Goal: Check status: Check status

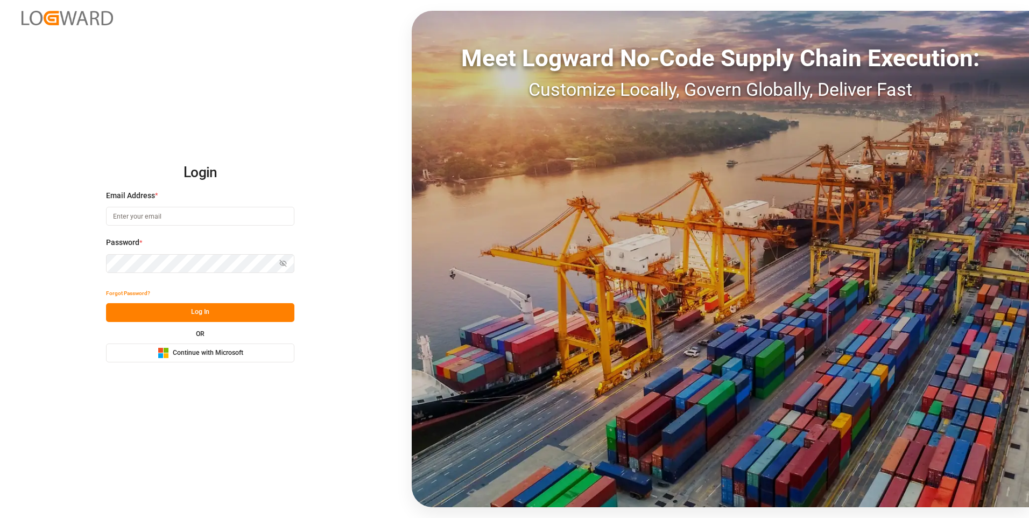
type input "abu.apu@leschaco.com"
click at [174, 309] on button "Log In" at bounding box center [200, 312] width 188 height 19
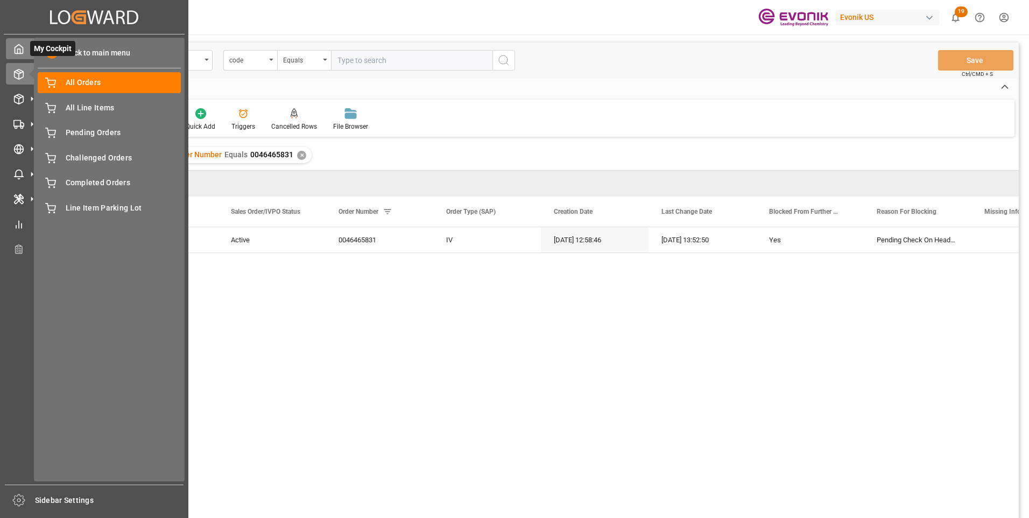
click at [13, 51] on div at bounding box center [15, 48] width 18 height 11
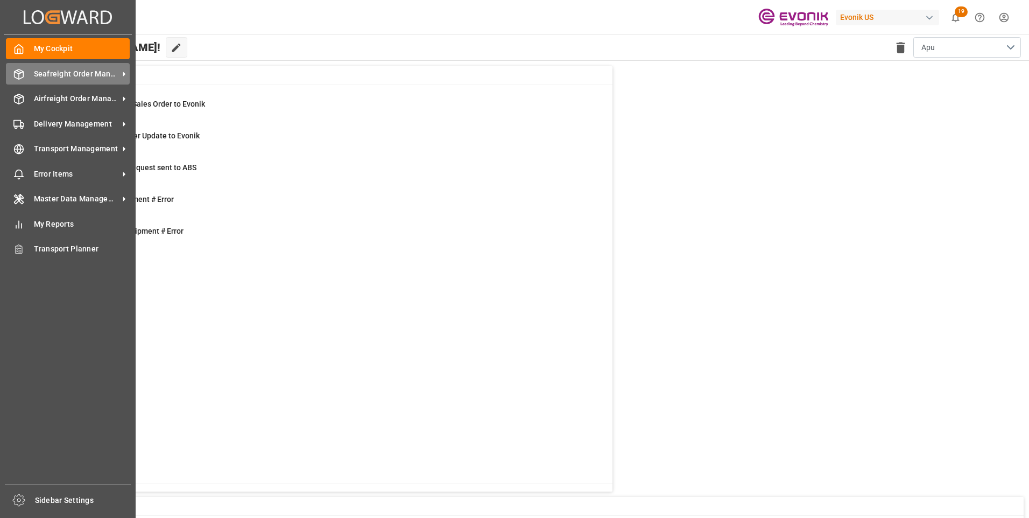
click at [64, 73] on span "Seafreight Order Management" at bounding box center [76, 73] width 85 height 11
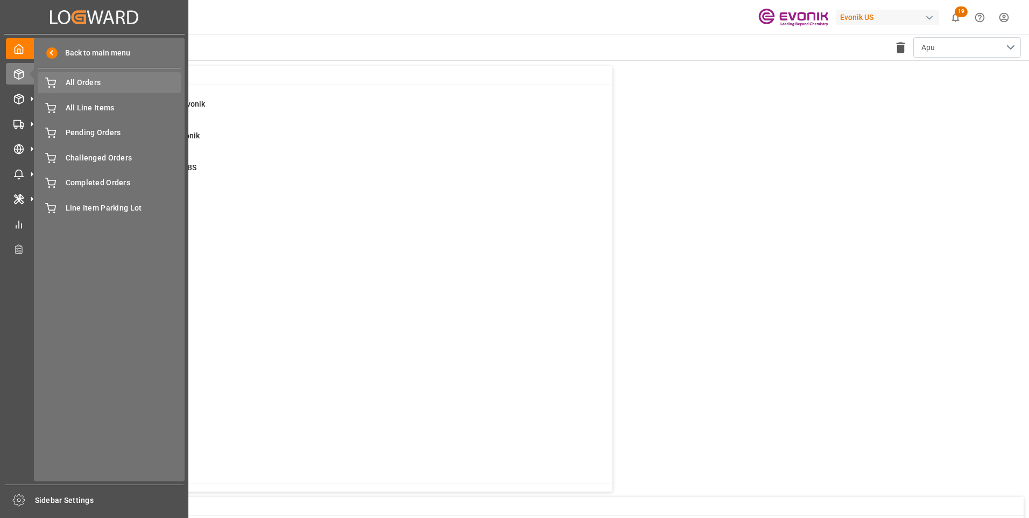
click at [73, 83] on span "All Orders" at bounding box center [124, 82] width 116 height 11
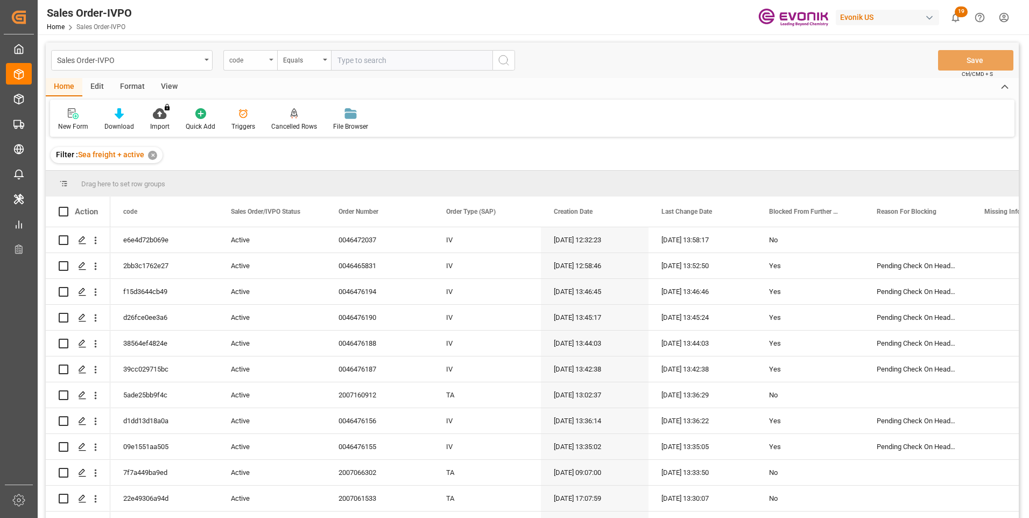
click at [272, 59] on icon "open menu" at bounding box center [271, 60] width 4 height 2
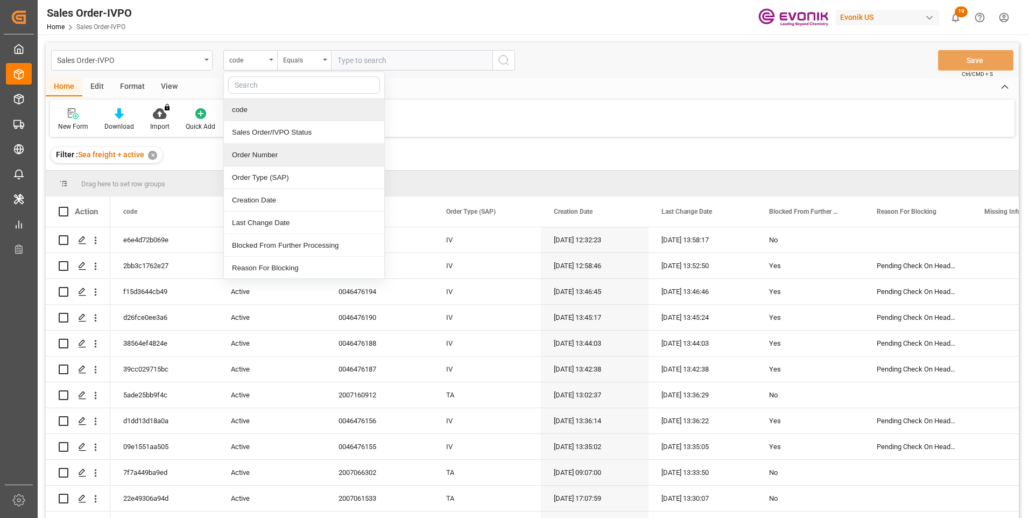
click at [246, 153] on div "Order Number" at bounding box center [304, 155] width 160 height 23
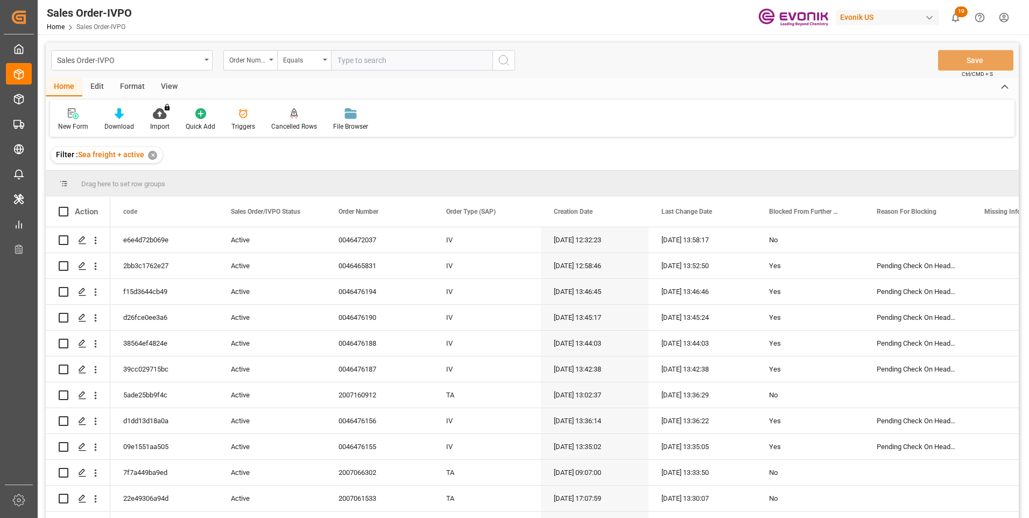
click at [353, 57] on input "text" at bounding box center [411, 60] width 161 height 20
paste input "46465831"
type input "0046465831"
click at [498, 62] on icon "search button" at bounding box center [503, 60] width 13 height 13
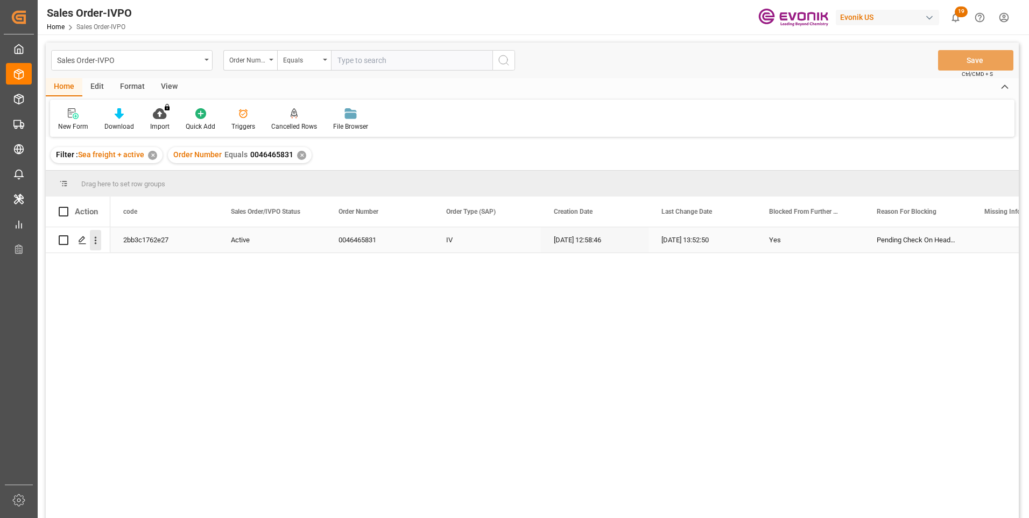
click at [94, 241] on icon "open menu" at bounding box center [95, 240] width 11 height 11
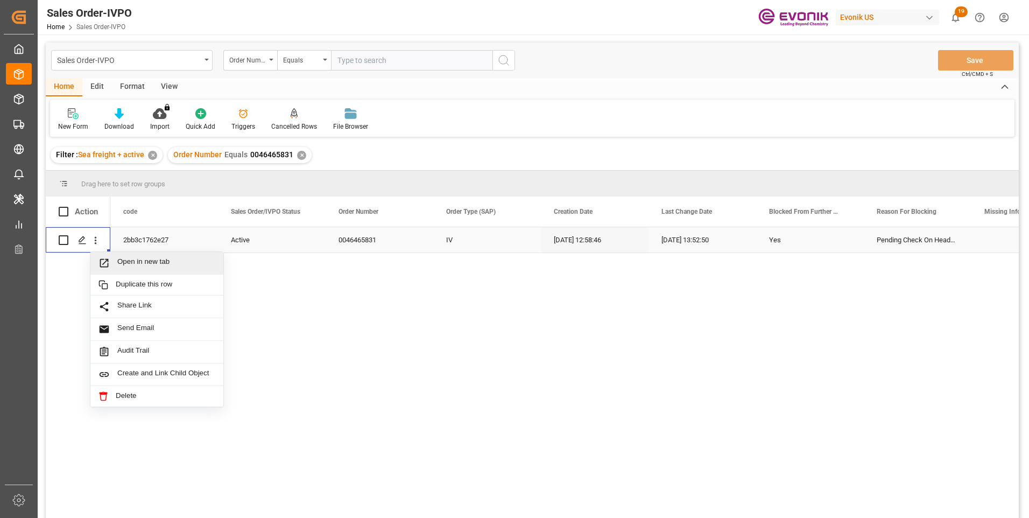
click at [155, 264] on span "Open in new tab" at bounding box center [166, 262] width 98 height 11
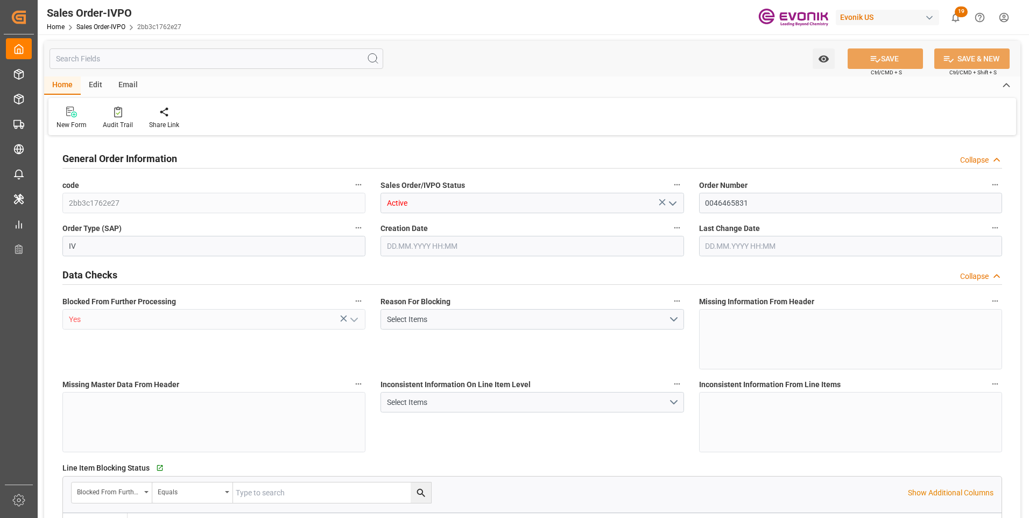
type input "BRSSZ"
type input "0"
type input "1"
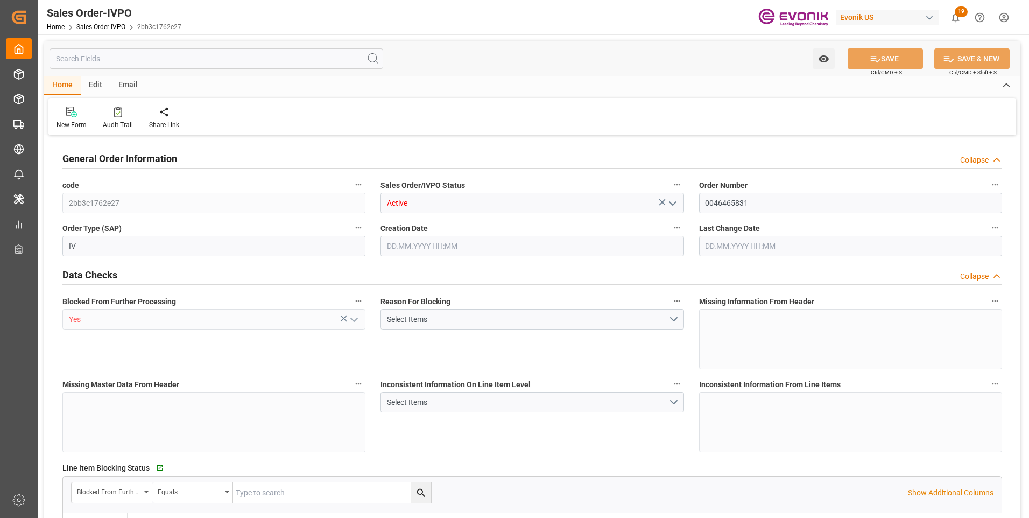
type input "9349.348"
type input "19.3812"
type input "17000"
type input "30"
type input "02.10.2025 12:58"
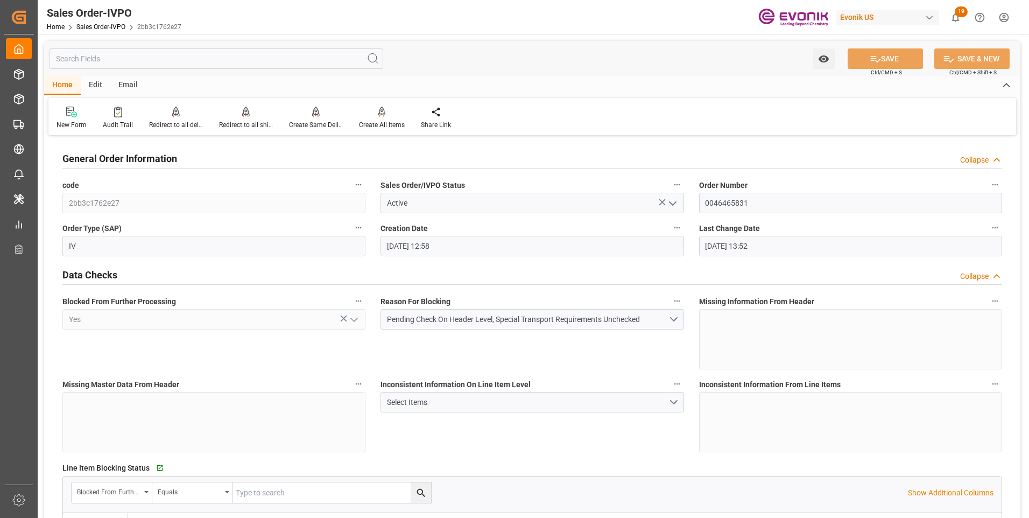
type input "06.10.2025 13:52"
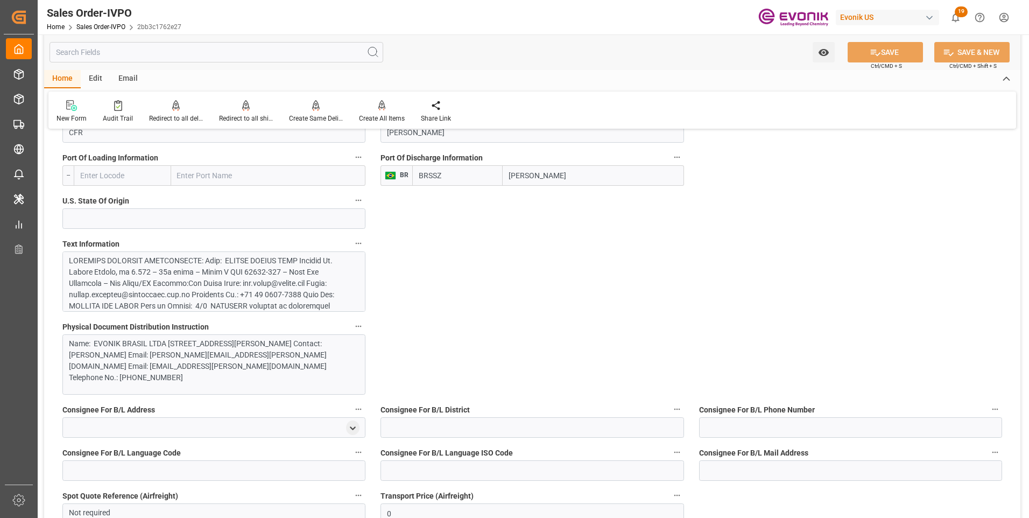
scroll to position [484, 0]
